Goal: Task Accomplishment & Management: Manage account settings

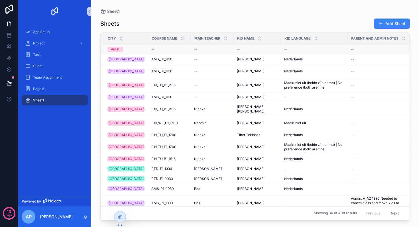
click at [152, 49] on div "--" at bounding box center [169, 49] width 36 height 5
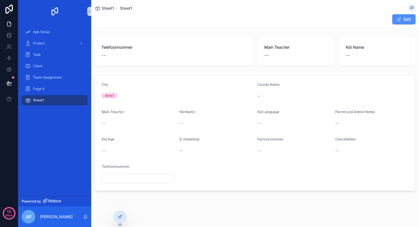
click at [403, 18] on button "Edit" at bounding box center [403, 19] width 23 height 10
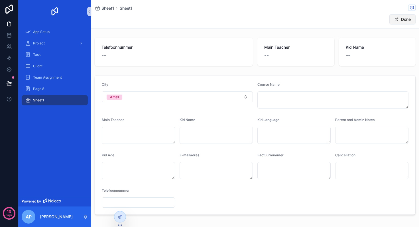
click at [402, 19] on button "Done" at bounding box center [403, 19] width 26 height 10
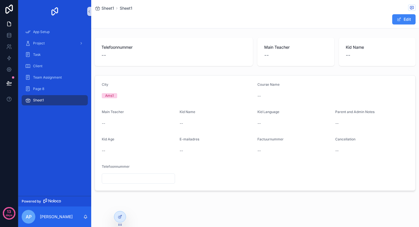
scroll to position [3, 0]
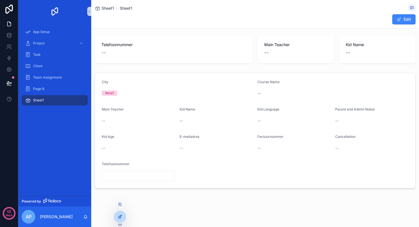
click at [122, 217] on icon at bounding box center [120, 217] width 5 height 5
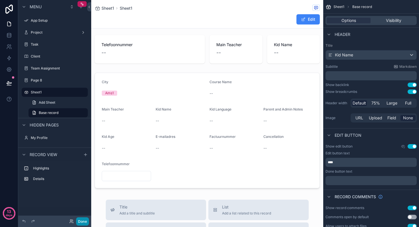
click at [83, 221] on button "Done" at bounding box center [82, 222] width 13 height 8
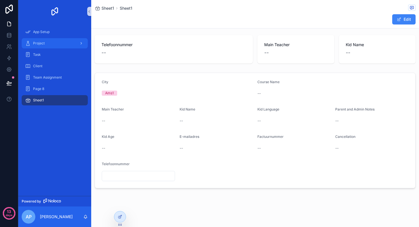
click at [56, 43] on div "Project" at bounding box center [54, 43] width 59 height 9
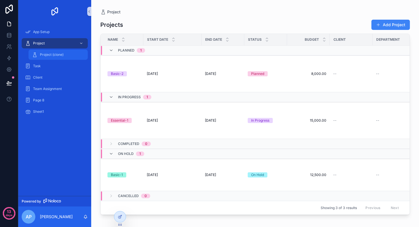
click at [61, 55] on span "Project (clone)" at bounding box center [52, 54] width 24 height 5
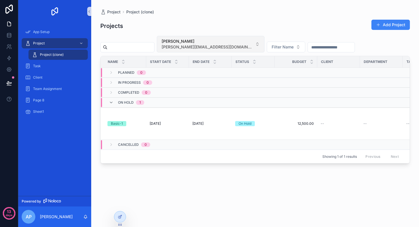
click at [206, 46] on span "[PERSON_NAME][EMAIL_ADDRESS][DOMAIN_NAME]" at bounding box center [207, 47] width 91 height 6
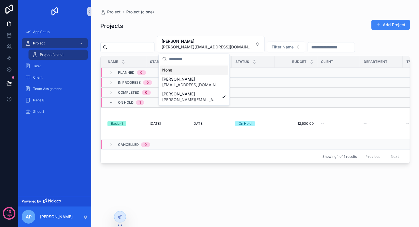
click at [193, 68] on div "None" at bounding box center [194, 70] width 68 height 9
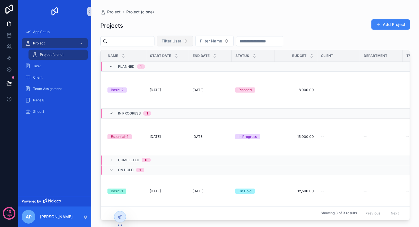
click at [175, 39] on span "Filter User" at bounding box center [172, 41] width 20 height 6
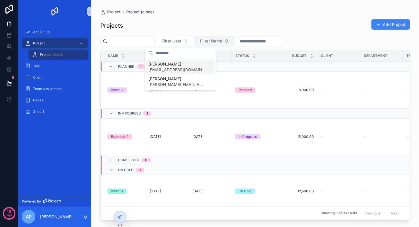
click at [219, 41] on span "Filter Name" at bounding box center [211, 41] width 22 height 6
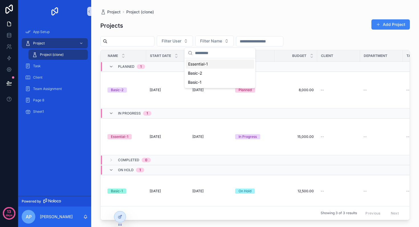
click at [243, 28] on div "Projects Add Project" at bounding box center [255, 25] width 310 height 13
click at [217, 45] on button "Filter Name" at bounding box center [214, 41] width 39 height 11
click at [186, 46] on button "Filter User" at bounding box center [175, 41] width 36 height 11
click at [169, 23] on div "Projects Add Project" at bounding box center [255, 25] width 310 height 13
click at [199, 38] on div "Filter User Filter Name" at bounding box center [255, 41] width 310 height 11
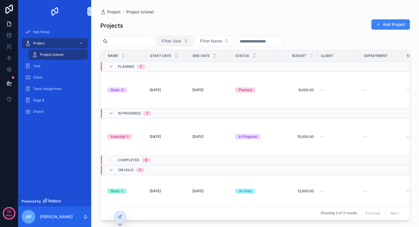
click at [181, 41] on span "Filter User" at bounding box center [172, 41] width 20 height 6
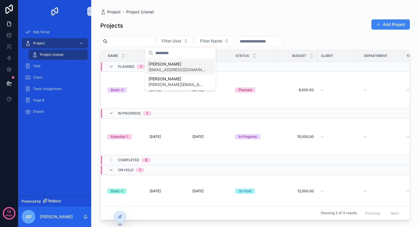
click at [173, 68] on span "[EMAIL_ADDRESS][DOMAIN_NAME]" at bounding box center [177, 70] width 57 height 6
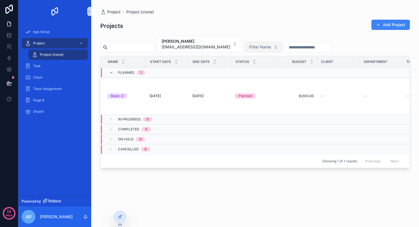
click at [247, 44] on button "Filter Name" at bounding box center [263, 47] width 39 height 11
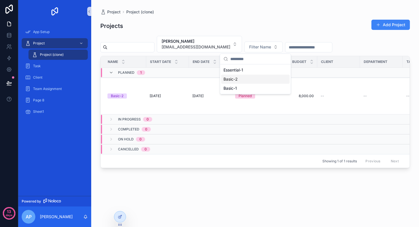
click at [239, 79] on div "Basic-2" at bounding box center [255, 79] width 68 height 9
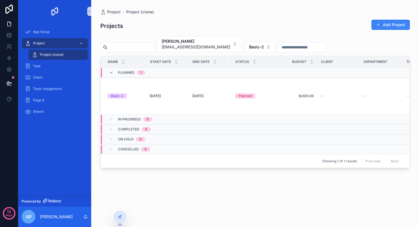
click at [269, 23] on div "Projects Add Project" at bounding box center [255, 25] width 310 height 13
click at [119, 216] on icon at bounding box center [119, 217] width 3 height 3
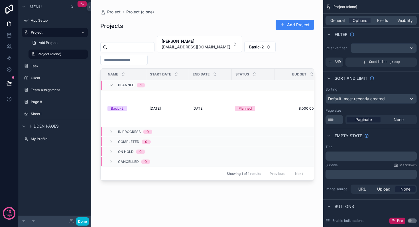
click at [268, 57] on div "scrollable content" at bounding box center [207, 110] width 232 height 220
click at [337, 21] on span "General" at bounding box center [338, 21] width 14 height 6
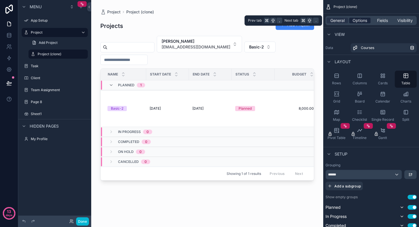
click at [363, 19] on span "Options" at bounding box center [360, 21] width 15 height 6
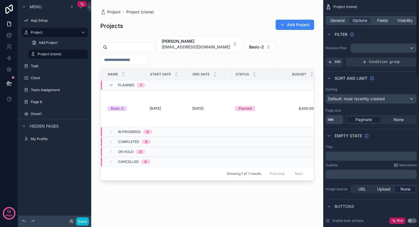
click at [340, 51] on div "Relative filter" at bounding box center [371, 48] width 91 height 10
click at [250, 42] on button "Basic-2" at bounding box center [259, 47] width 31 height 11
click at [232, 42] on button "[PERSON_NAME] [PERSON_NAME][EMAIL_ADDRESS][PERSON_NAME][DOMAIN_NAME]" at bounding box center [199, 44] width 85 height 17
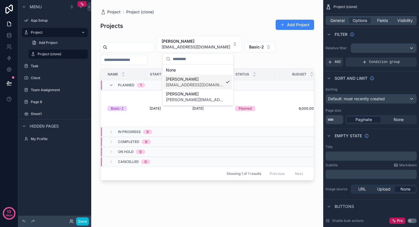
click at [147, 34] on div "Projects Add Project [PERSON_NAME] [PERSON_NAME][EMAIL_ADDRESS][PERSON_NAME][DO…" at bounding box center [207, 118] width 214 height 206
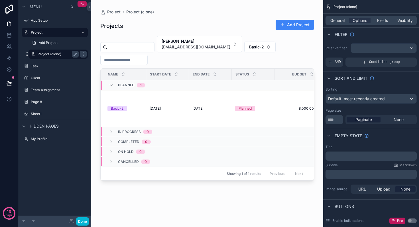
click at [64, 52] on label "Project (clone)" at bounding box center [57, 54] width 39 height 5
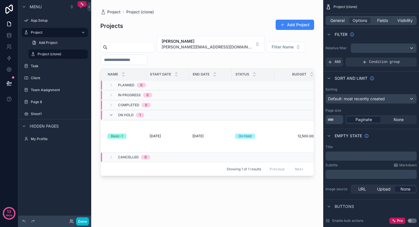
click at [290, 49] on div "[PERSON_NAME] [PERSON_NAME][EMAIL_ADDRESS][DOMAIN_NAME] Filter Name" at bounding box center [207, 50] width 214 height 29
click at [271, 138] on div "On Hold" at bounding box center [253, 136] width 36 height 5
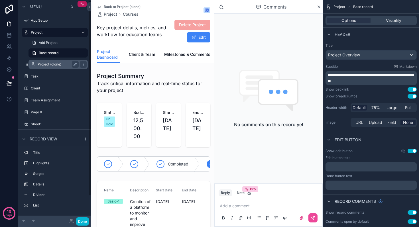
click at [55, 67] on div "Project (clone)" at bounding box center [58, 64] width 41 height 7
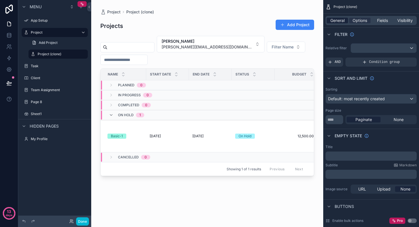
click at [337, 21] on span "General" at bounding box center [338, 21] width 14 height 6
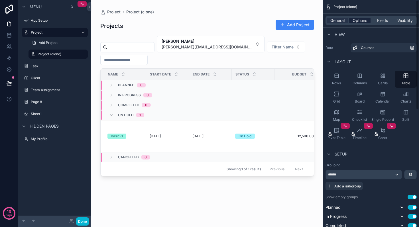
click at [359, 19] on span "Options" at bounding box center [360, 21] width 15 height 6
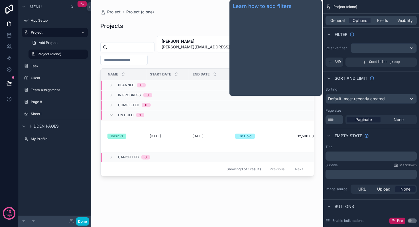
click at [336, 35] on span "Filter" at bounding box center [341, 35] width 13 height 6
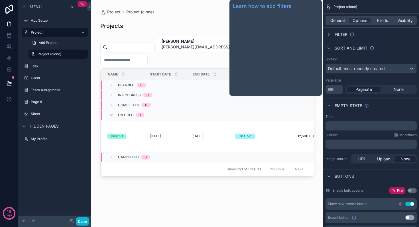
click at [336, 35] on span "Filter" at bounding box center [341, 35] width 13 height 6
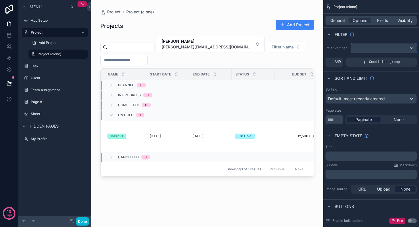
click at [369, 50] on div "scrollable content" at bounding box center [384, 48] width 66 height 9
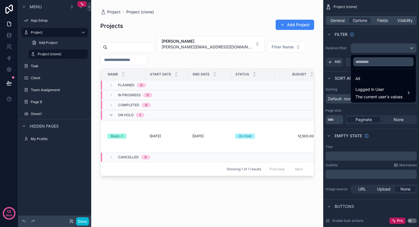
click at [337, 49] on div "scrollable content" at bounding box center [209, 113] width 419 height 227
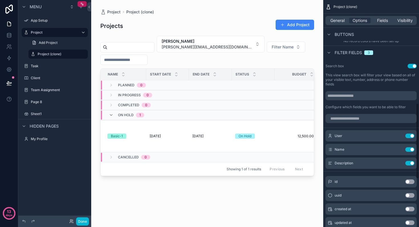
scroll to position [309, 0]
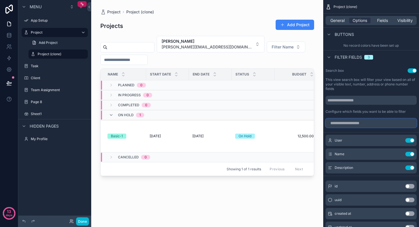
click at [354, 122] on input "scrollable content" at bounding box center [371, 123] width 91 height 9
click at [353, 114] on label "Configure which fields you want to be able to filter" at bounding box center [366, 112] width 80 height 5
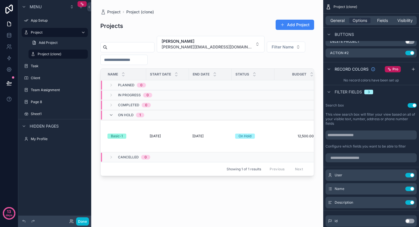
click at [358, 91] on span "Filter fields" at bounding box center [348, 92] width 27 height 6
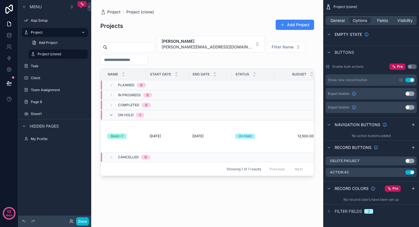
click at [409, 80] on button "Use setting" at bounding box center [410, 80] width 9 height 5
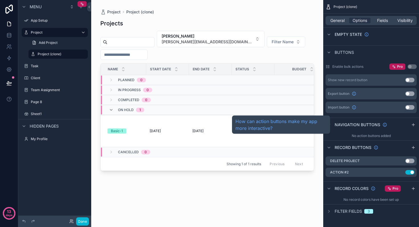
click at [367, 126] on span "Navigation buttons" at bounding box center [358, 125] width 46 height 6
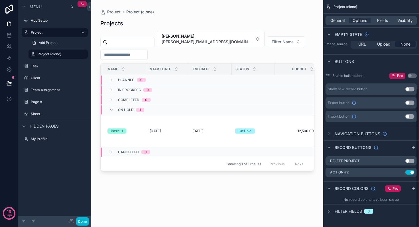
click at [363, 131] on div "Navigation buttons" at bounding box center [357, 134] width 62 height 7
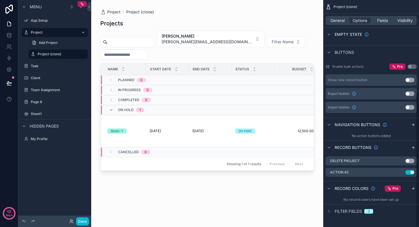
click at [346, 212] on span "Filter fields" at bounding box center [348, 212] width 27 height 6
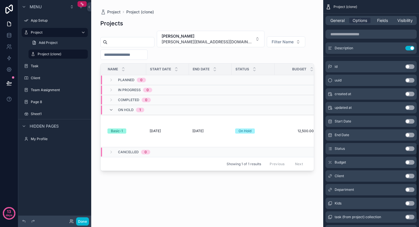
scroll to position [445, 0]
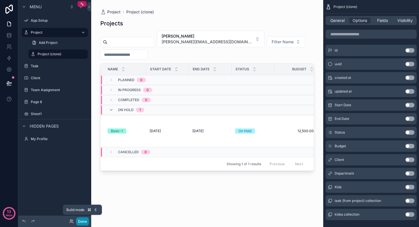
click at [83, 222] on button "Done" at bounding box center [82, 222] width 13 height 8
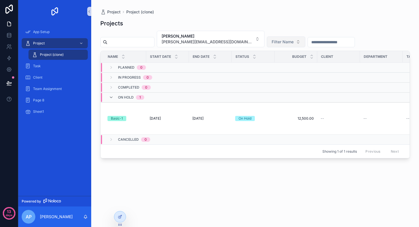
click at [272, 41] on span "Filter Name" at bounding box center [283, 42] width 22 height 6
click at [219, 79] on div "Basic-1" at bounding box center [248, 83] width 68 height 9
click at [203, 39] on span "[PERSON_NAME][EMAIL_ADDRESS][DOMAIN_NAME]" at bounding box center [207, 42] width 91 height 6
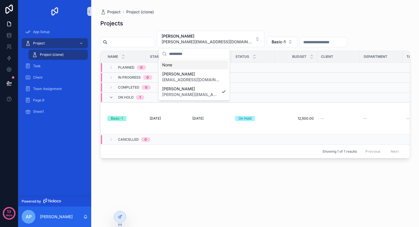
click at [166, 66] on div "None" at bounding box center [194, 64] width 68 height 9
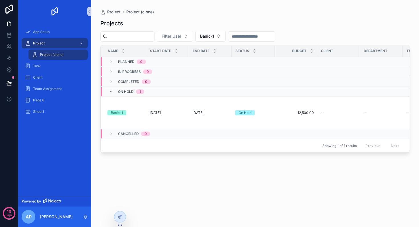
click at [200, 38] on div "Filter User Basic-1" at bounding box center [255, 36] width 310 height 11
click at [214, 37] on span "Basic-1" at bounding box center [207, 36] width 14 height 6
click at [196, 60] on div "None" at bounding box center [216, 59] width 68 height 9
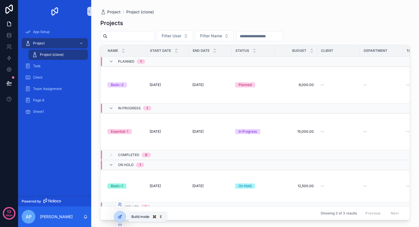
click at [120, 216] on icon at bounding box center [120, 217] width 5 height 5
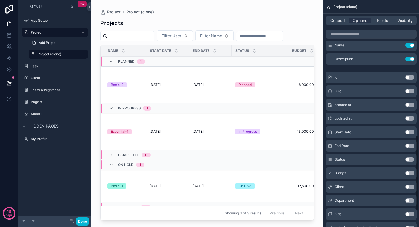
scroll to position [345, 0]
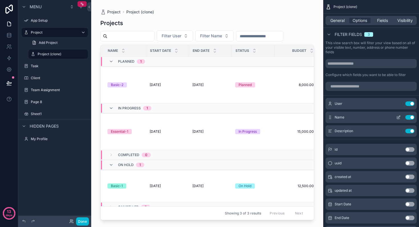
click at [398, 119] on icon "scrollable content" at bounding box center [398, 118] width 3 height 3
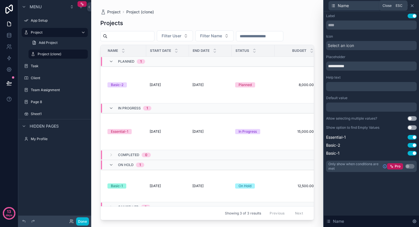
click at [413, 6] on icon at bounding box center [412, 5] width 5 height 5
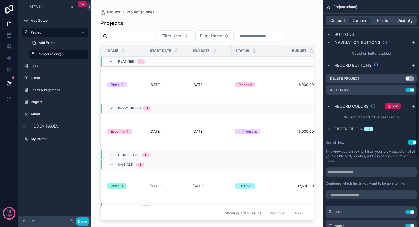
scroll to position [226, 0]
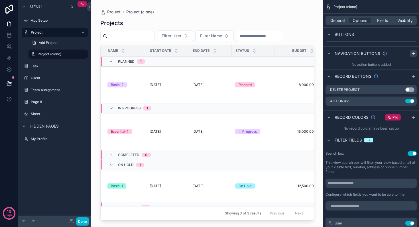
click at [414, 54] on icon "scrollable content" at bounding box center [413, 54] width 3 height 0
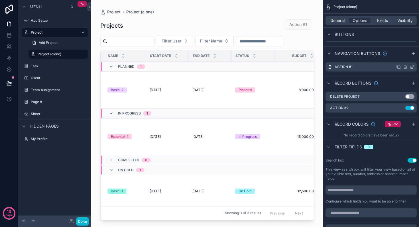
click at [414, 66] on icon "scrollable content" at bounding box center [412, 67] width 5 height 5
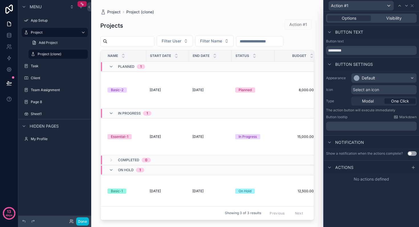
click at [352, 170] on span "Actions" at bounding box center [344, 168] width 18 height 6
click at [363, 181] on div "No actions defined" at bounding box center [371, 179] width 95 height 10
click at [412, 165] on icon at bounding box center [413, 167] width 5 height 5
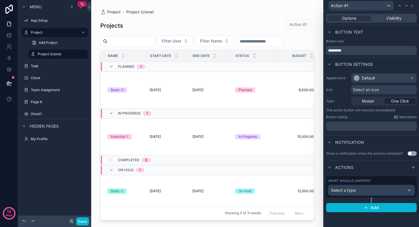
click at [380, 193] on div "Select a type" at bounding box center [372, 190] width 86 height 9
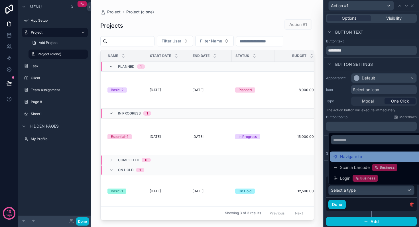
click at [376, 160] on div "Navigate to" at bounding box center [378, 156] width 90 height 7
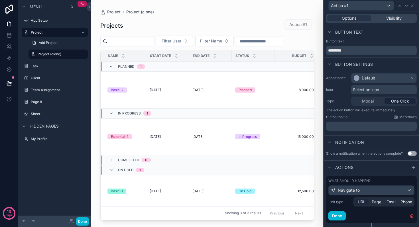
scroll to position [13, 0]
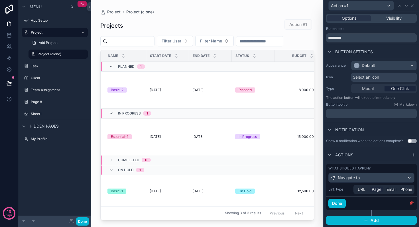
click at [379, 191] on span "Page" at bounding box center [377, 190] width 10 height 6
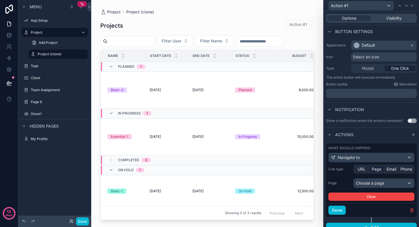
scroll to position [40, 0]
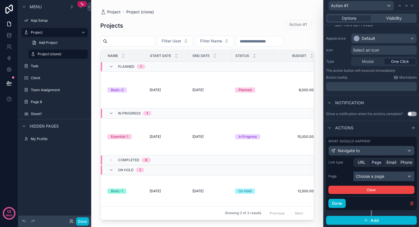
click at [380, 178] on div "Choose a page" at bounding box center [384, 176] width 60 height 9
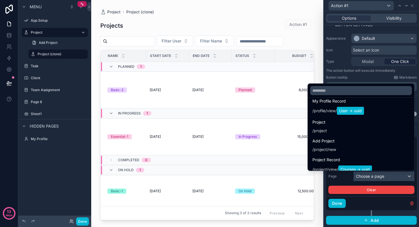
scroll to position [47, 0]
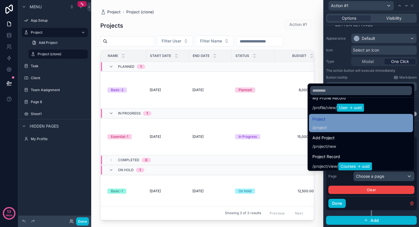
click at [358, 125] on div "Project / project" at bounding box center [361, 123] width 97 height 15
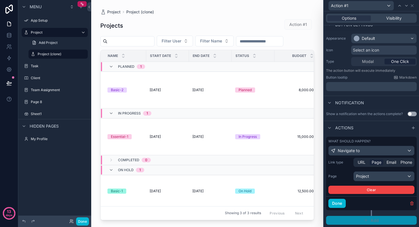
click at [382, 221] on button "Add" at bounding box center [371, 220] width 91 height 9
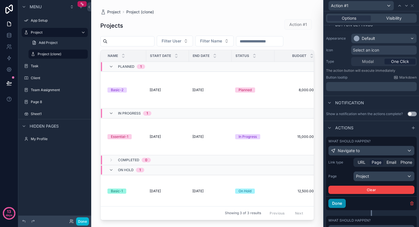
click at [331, 205] on button "Done" at bounding box center [337, 203] width 17 height 9
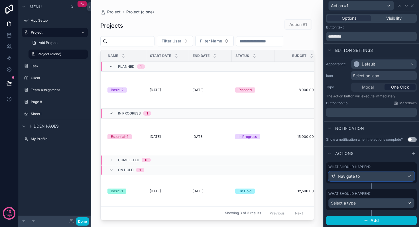
click at [375, 176] on div "Navigate to" at bounding box center [372, 176] width 86 height 9
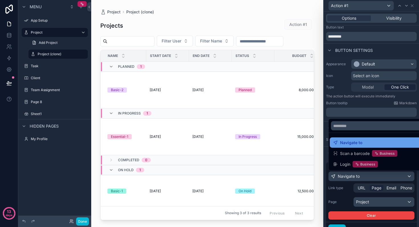
click at [374, 143] on div "Navigate to" at bounding box center [378, 142] width 90 height 7
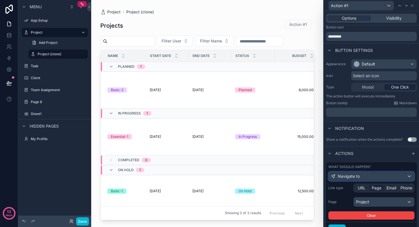
click at [363, 177] on div "Navigate to" at bounding box center [372, 176] width 86 height 9
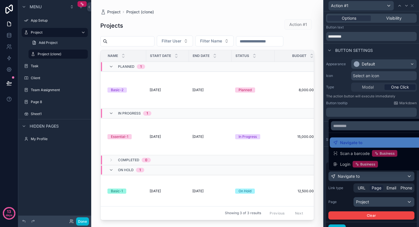
click at [367, 133] on ul "Navigate to Scan a barcode Business Login Business" at bounding box center [378, 152] width 99 height 38
click at [351, 198] on div at bounding box center [371, 113] width 95 height 227
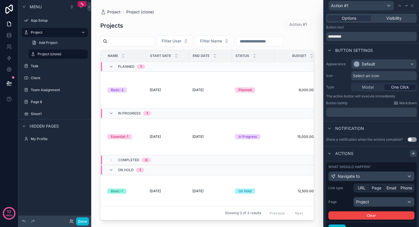
click at [412, 154] on icon at bounding box center [413, 153] width 5 height 5
click at [414, 154] on icon at bounding box center [413, 154] width 3 height 0
click at [361, 217] on button "Clear" at bounding box center [372, 216] width 86 height 8
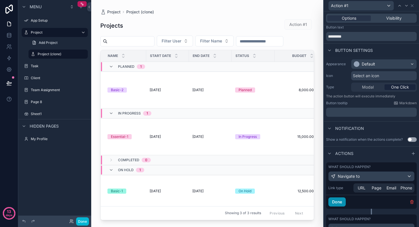
click at [341, 202] on button "Done" at bounding box center [337, 202] width 17 height 9
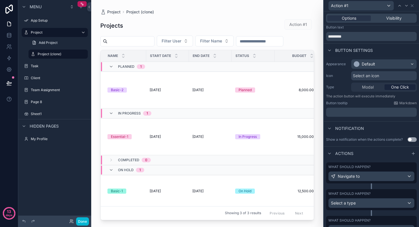
scroll to position [68, 0]
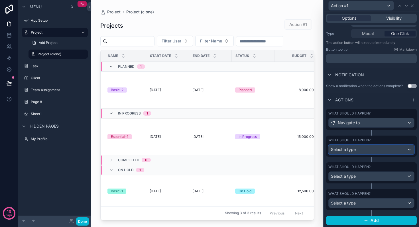
click at [361, 151] on div "Select a type" at bounding box center [372, 149] width 86 height 9
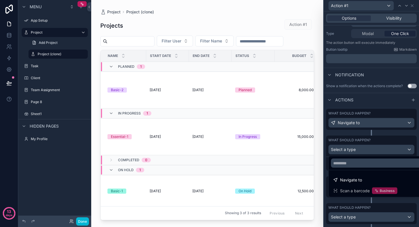
click at [357, 152] on div at bounding box center [371, 113] width 95 height 227
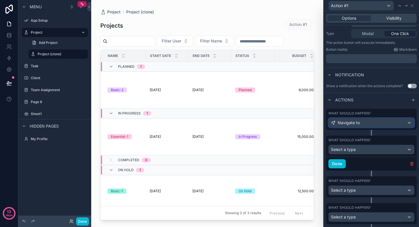
click at [361, 120] on div "Navigate to" at bounding box center [372, 122] width 86 height 9
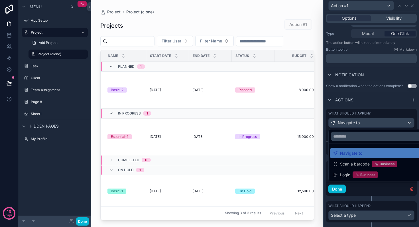
click at [361, 120] on div at bounding box center [371, 113] width 95 height 227
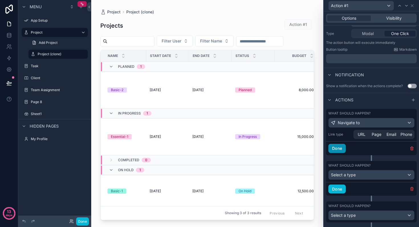
click at [339, 150] on button "Done" at bounding box center [337, 148] width 17 height 9
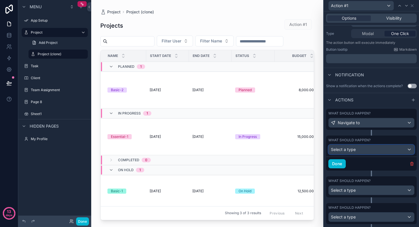
click at [361, 148] on div "Select a type" at bounding box center [372, 149] width 86 height 9
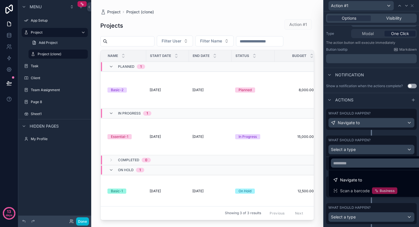
click at [372, 140] on div at bounding box center [371, 113] width 95 height 227
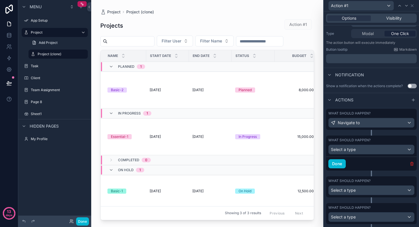
click at [412, 163] on icon "button" at bounding box center [412, 164] width 5 height 5
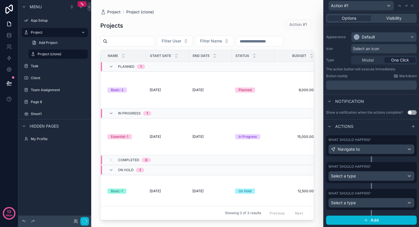
scroll to position [41, 0]
click at [408, 169] on div "What should happen? Select a type" at bounding box center [372, 173] width 86 height 17
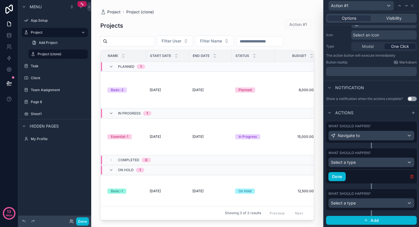
click at [412, 177] on icon "button" at bounding box center [412, 177] width 0 height 1
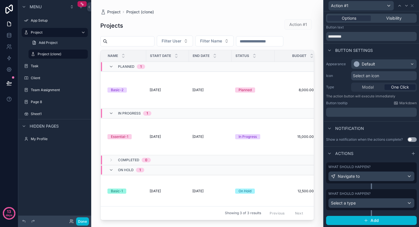
click at [391, 196] on div "What should happen? Select a type" at bounding box center [372, 200] width 86 height 17
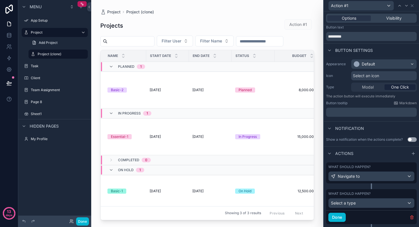
scroll to position [28, 0]
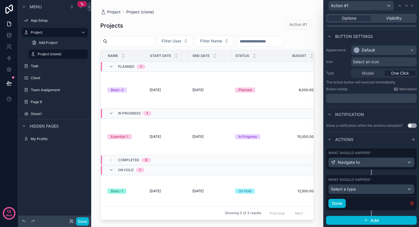
click at [412, 202] on icon "button" at bounding box center [412, 202] width 1 height 1
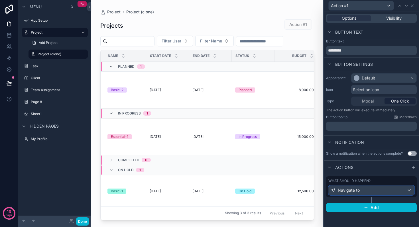
click at [369, 190] on div "Navigate to" at bounding box center [372, 190] width 86 height 9
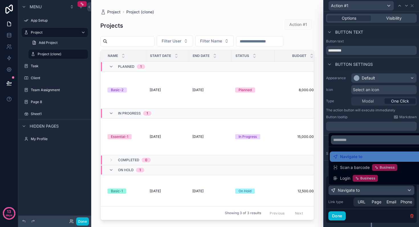
click at [379, 203] on div at bounding box center [371, 113] width 95 height 227
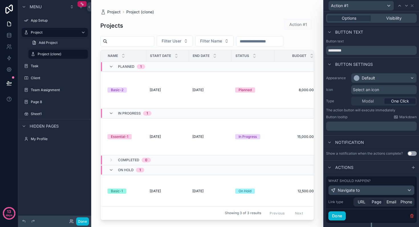
click at [375, 203] on span "Page" at bounding box center [377, 202] width 10 height 6
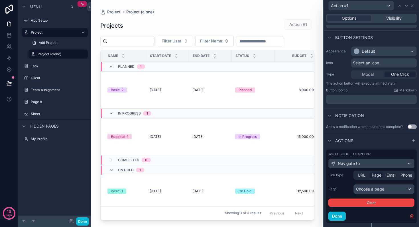
scroll to position [40, 0]
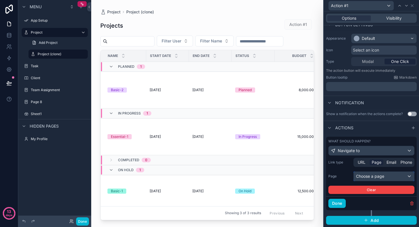
click at [378, 175] on div "Choose a page" at bounding box center [384, 176] width 60 height 9
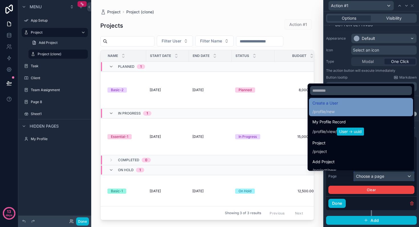
scroll to position [42, 0]
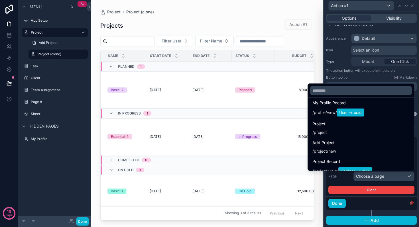
click at [339, 131] on div "Project / project" at bounding box center [361, 128] width 97 height 15
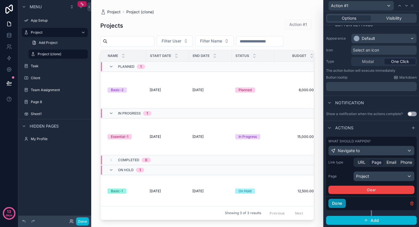
click at [337, 204] on button "Done" at bounding box center [337, 203] width 17 height 9
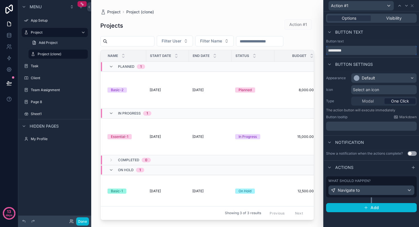
click at [351, 50] on input "*********" at bounding box center [371, 50] width 91 height 9
click at [344, 127] on p "﻿" at bounding box center [372, 126] width 87 height 6
click at [326, 137] on div "Notification" at bounding box center [371, 142] width 95 height 14
click at [336, 74] on div "Appearance Default" at bounding box center [371, 78] width 91 height 10
click at [342, 68] on div "Button settings" at bounding box center [371, 64] width 95 height 14
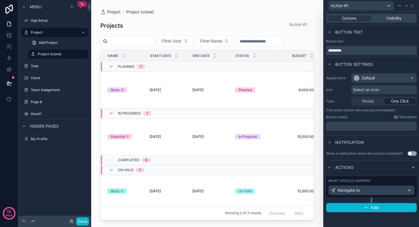
click at [347, 52] on input "*********" at bounding box center [371, 50] width 91 height 9
click at [414, 168] on icon at bounding box center [413, 167] width 5 height 5
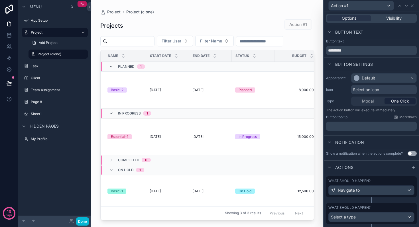
scroll to position [14, 0]
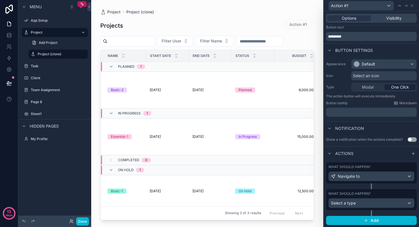
click at [410, 195] on div "What should happen?" at bounding box center [372, 194] width 86 height 5
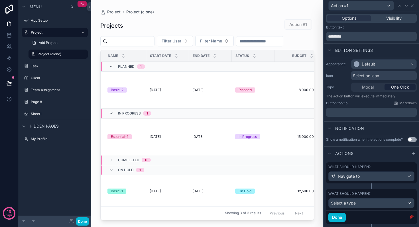
click at [411, 216] on icon "button" at bounding box center [412, 216] width 3 height 0
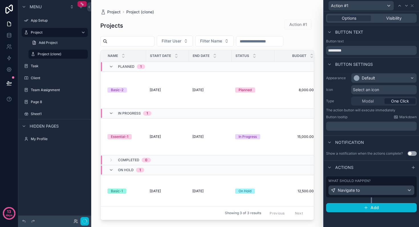
scroll to position [0, 0]
click at [406, 182] on div "What should happen?" at bounding box center [372, 181] width 86 height 5
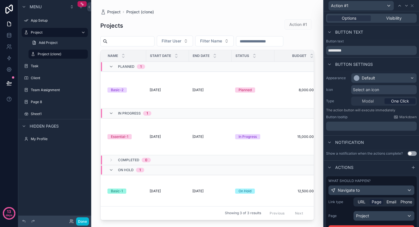
scroll to position [40, 0]
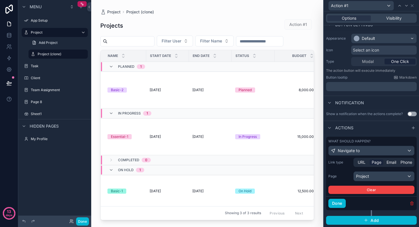
click at [412, 204] on icon "button" at bounding box center [412, 203] width 0 height 1
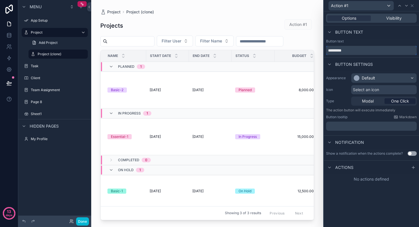
click at [360, 49] on input "*********" at bounding box center [371, 50] width 91 height 9
drag, startPoint x: 360, startPoint y: 51, endPoint x: 319, endPoint y: 51, distance: 40.2
click at [320, 51] on div "Action #1 Options Visibility Button text Button text ********* Button settings …" at bounding box center [209, 113] width 419 height 227
click at [367, 204] on div "Options Visibility Button text Button text Button settings Appearance Default I…" at bounding box center [371, 119] width 95 height 216
click at [411, 6] on icon at bounding box center [412, 5] width 5 height 5
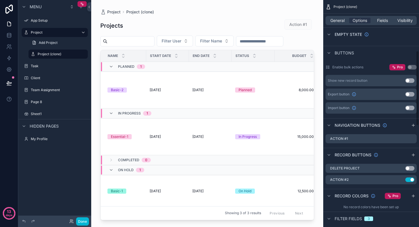
scroll to position [179, 0]
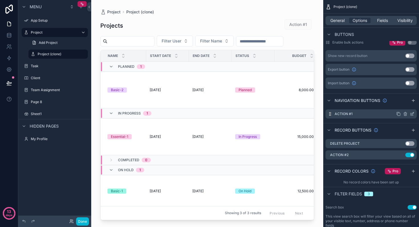
click at [414, 114] on icon "scrollable content" at bounding box center [412, 114] width 5 height 5
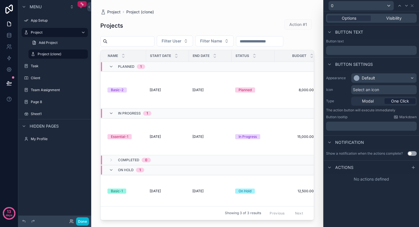
click at [343, 167] on span "Actions" at bounding box center [344, 168] width 18 height 6
click at [409, 166] on div "Actions" at bounding box center [371, 168] width 95 height 14
click at [414, 168] on icon at bounding box center [413, 168] width 3 height 0
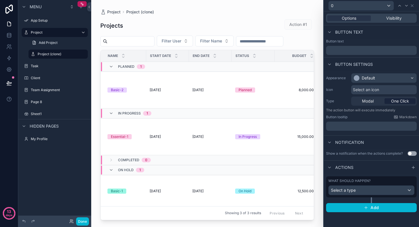
click at [366, 197] on div "What should happen? Select a type" at bounding box center [371, 187] width 91 height 21
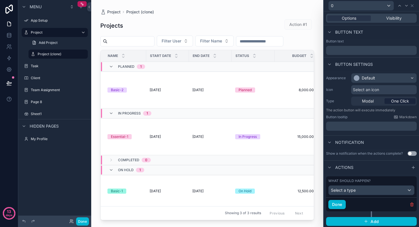
click at [366, 196] on div "What should happen? Select a type" at bounding box center [371, 187] width 91 height 21
click at [368, 191] on div "Select a type" at bounding box center [372, 190] width 86 height 9
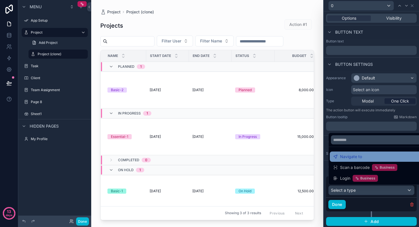
click at [365, 159] on div "Navigate to" at bounding box center [378, 156] width 90 height 7
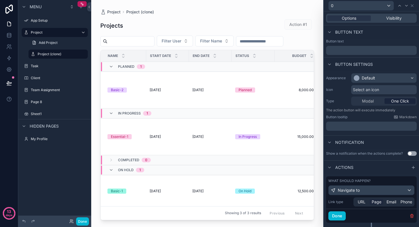
click at [377, 202] on span "Page" at bounding box center [377, 202] width 10 height 6
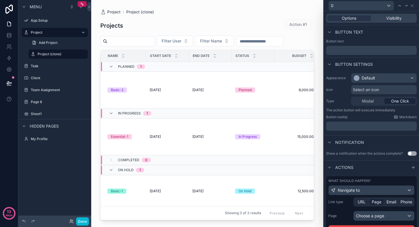
scroll to position [40, 0]
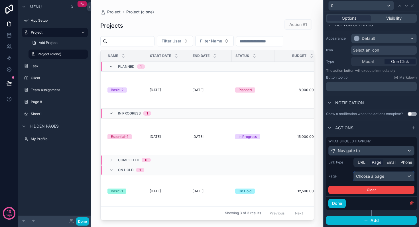
click at [369, 177] on div "Choose a page" at bounding box center [384, 176] width 60 height 9
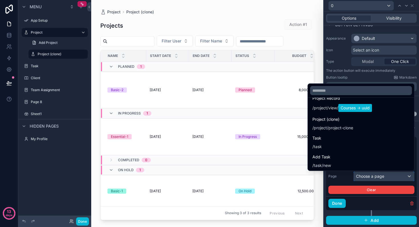
scroll to position [106, 0]
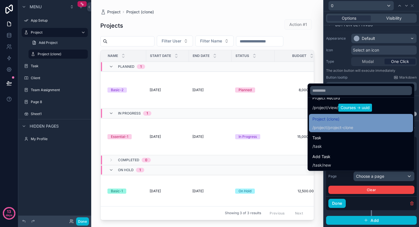
click at [365, 123] on div "Project (clone) /project/project-clone" at bounding box center [361, 123] width 97 height 15
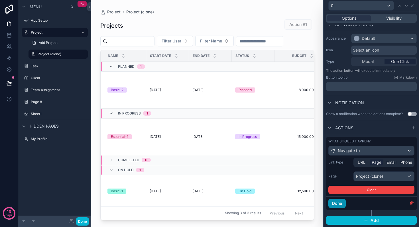
click at [339, 207] on button "Done" at bounding box center [337, 203] width 17 height 9
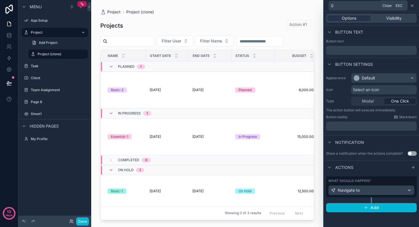
click at [413, 4] on icon at bounding box center [412, 5] width 5 height 5
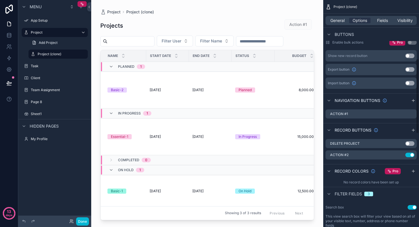
click at [299, 25] on div "scrollable content" at bounding box center [207, 110] width 232 height 220
click at [84, 222] on button "Done" at bounding box center [82, 222] width 13 height 8
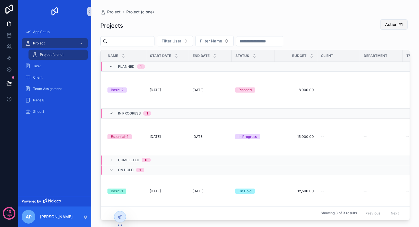
click at [404, 20] on button "Action #1" at bounding box center [393, 24] width 27 height 10
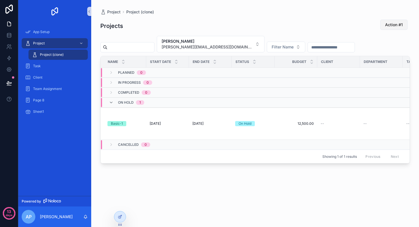
click at [396, 26] on span "Action #1" at bounding box center [394, 25] width 18 height 6
click at [251, 52] on div "Projects Action #1 [PERSON_NAME] [PERSON_NAME][EMAIL_ADDRESS][DOMAIN_NAME] Filt…" at bounding box center [255, 118] width 310 height 206
click at [272, 48] on span "Filter Name" at bounding box center [283, 47] width 22 height 6
click at [308, 48] on input "scrollable content" at bounding box center [331, 47] width 47 height 8
click at [283, 31] on div "Projects Action #1" at bounding box center [255, 25] width 310 height 13
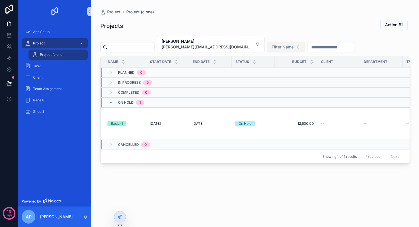
click at [272, 44] on span "Filter Name" at bounding box center [283, 47] width 22 height 6
click at [216, 26] on div "Projects Action #1" at bounding box center [255, 25] width 310 height 13
